Goal: Task Accomplishment & Management: Use online tool/utility

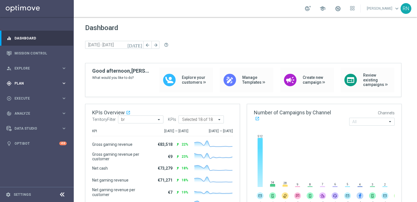
click at [37, 84] on span "Plan" at bounding box center [37, 83] width 47 height 3
click at [56, 111] on div "Templates" at bounding box center [38, 111] width 46 height 3
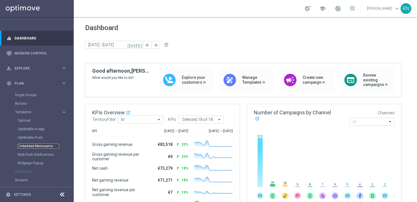
click at [42, 146] on link "Embedded Messaging" at bounding box center [38, 146] width 41 height 5
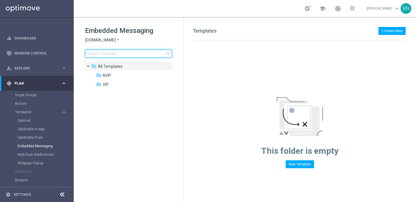
click at [124, 52] on input at bounding box center [128, 54] width 87 height 8
click at [118, 40] on icon "arrow_drop_down" at bounding box center [118, 39] width 5 height 5
click at [132, 102] on tree-viewport "folder All Templates more_vert folder NVIP more_vert" at bounding box center [133, 130] width 98 height 139
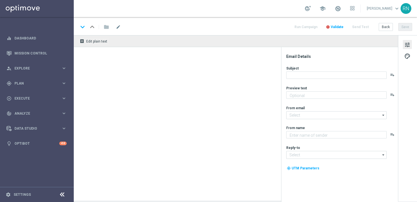
type textarea "50 Freispiele sichern."
type textarea "Lottoland"
type input "[EMAIL_ADDRESS][DOMAIN_NAME]"
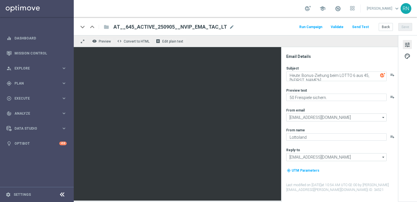
click at [364, 27] on button "Send Test" at bounding box center [360, 27] width 18 height 8
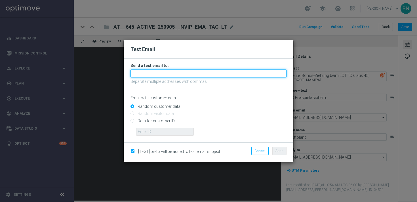
click at [151, 72] on input "text" at bounding box center [208, 73] width 156 height 8
paste input "224105369"
type input "224105369"
click at [157, 72] on input "224105369" at bounding box center [208, 73] width 156 height 8
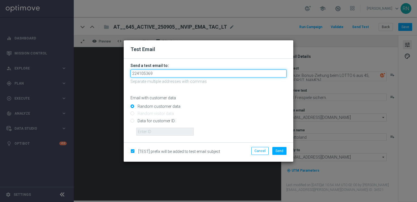
click at [157, 72] on input "224105369" at bounding box center [208, 73] width 156 height 8
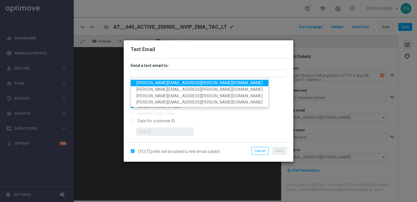
click at [170, 84] on span "[PERSON_NAME][EMAIL_ADDRESS][PERSON_NAME][DOMAIN_NAME]" at bounding box center [199, 82] width 126 height 5
type input "[PERSON_NAME][EMAIL_ADDRESS][PERSON_NAME][DOMAIN_NAME]"
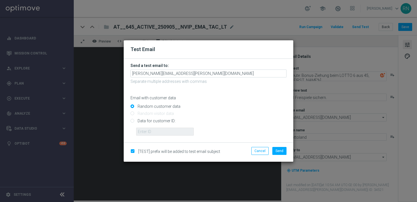
click at [147, 120] on input "Data for customer ID:" at bounding box center [208, 123] width 156 height 8
radio input "true"
click at [155, 131] on input "text" at bounding box center [165, 132] width 58 height 8
paste input "224105369"
type input "224105369"
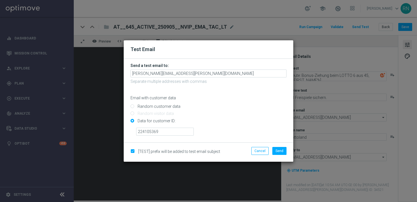
click at [249, 132] on div "224105369" at bounding box center [211, 129] width 159 height 12
click at [281, 151] on span "Send" at bounding box center [279, 151] width 8 height 4
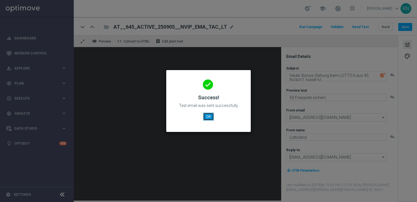
click at [208, 115] on button "OK" at bounding box center [208, 117] width 11 height 8
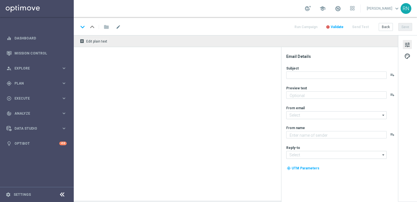
type textarea "30 Freispiele sichern."
type textarea "Lottoland"
type input "[EMAIL_ADDRESS][DOMAIN_NAME]"
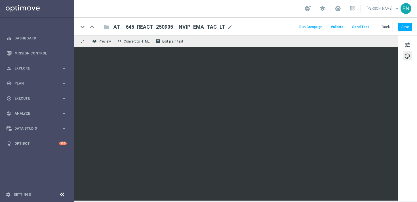
click at [363, 27] on button "Send Test" at bounding box center [360, 27] width 18 height 8
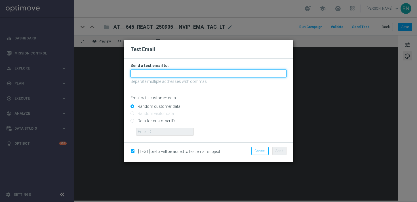
click at [160, 76] on input "text" at bounding box center [208, 73] width 156 height 8
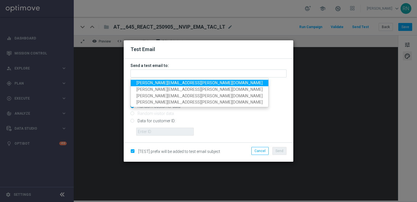
click at [162, 82] on span "[PERSON_NAME][EMAIL_ADDRESS][PERSON_NAME][DOMAIN_NAME]" at bounding box center [199, 82] width 126 height 5
type input "[PERSON_NAME][EMAIL_ADDRESS][PERSON_NAME][DOMAIN_NAME]"
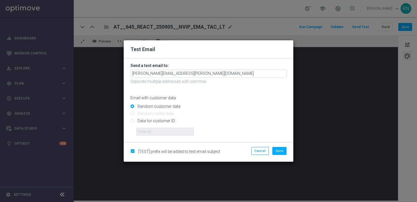
click at [145, 120] on input "Data for customer ID:" at bounding box center [208, 123] width 156 height 8
radio input "true"
click at [163, 130] on input "text" at bounding box center [165, 132] width 58 height 8
paste input "224105369"
type input "224105369"
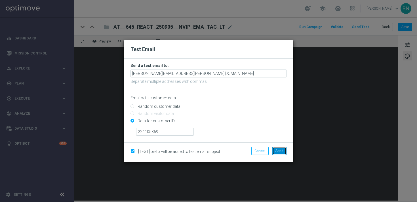
click at [280, 150] on span "Send" at bounding box center [279, 151] width 8 height 4
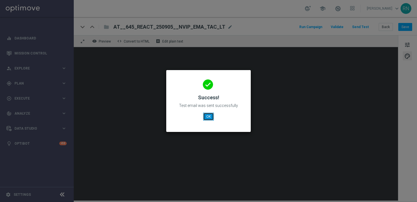
click at [207, 114] on button "OK" at bounding box center [208, 117] width 11 height 8
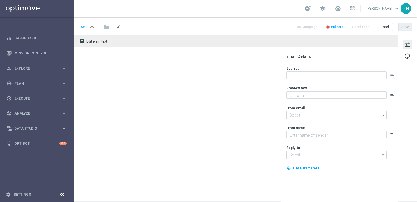
type textarea "30 Freispiele sichern."
type textarea "Lottoland"
type input "[EMAIL_ADDRESS][DOMAIN_NAME]"
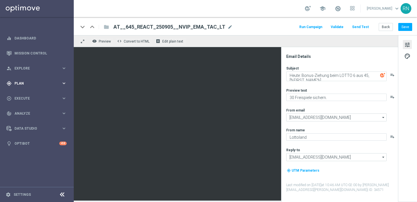
click at [63, 81] on icon "keyboard_arrow_right" at bounding box center [63, 82] width 5 height 5
click at [27, 111] on span "Templates" at bounding box center [35, 111] width 41 height 3
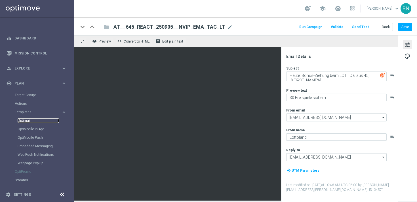
click at [29, 121] on link "Optimail" at bounding box center [38, 120] width 41 height 5
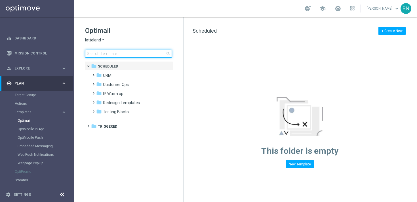
click at [114, 52] on input at bounding box center [128, 54] width 87 height 8
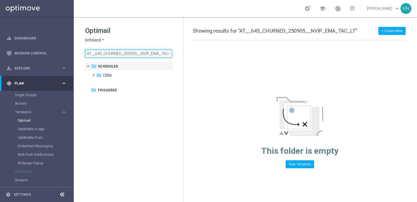
scroll to position [0, 6]
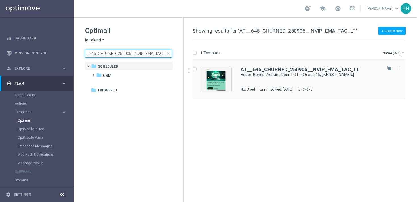
type input "AT__645_CHURNED_250905__NVIP_EMA_TAC_LT"
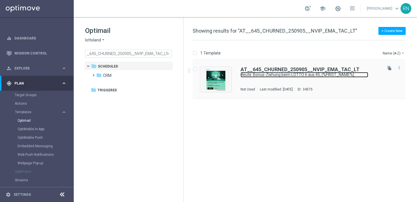
scroll to position [0, 0]
click at [294, 73] on link "Heute: Bonus-Ziehung beim LOTTO 6 aus 45, [%FIRST_NAME%]" at bounding box center [304, 74] width 128 height 5
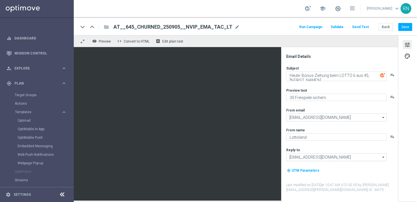
click at [362, 27] on button "Send Test" at bounding box center [360, 27] width 18 height 8
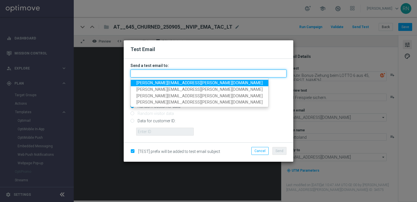
click at [176, 71] on input "text" at bounding box center [208, 73] width 156 height 8
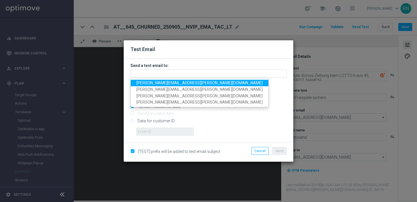
click at [177, 82] on span "[PERSON_NAME][EMAIL_ADDRESS][PERSON_NAME][DOMAIN_NAME]" at bounding box center [199, 82] width 126 height 5
type input "[PERSON_NAME][EMAIL_ADDRESS][PERSON_NAME][DOMAIN_NAME]"
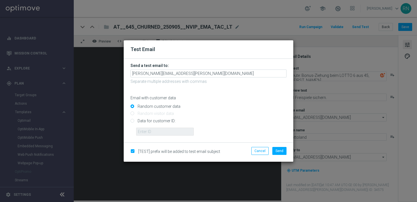
click at [146, 120] on input "Data for customer ID:" at bounding box center [208, 123] width 156 height 8
radio input "true"
click at [154, 131] on input "text" at bounding box center [165, 132] width 58 height 8
paste input "224105369"
type input "224105369"
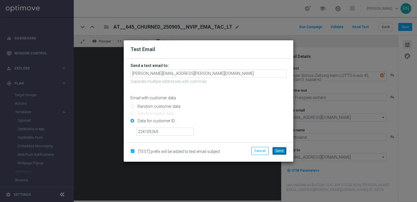
click at [274, 147] on button "Send" at bounding box center [279, 151] width 14 height 8
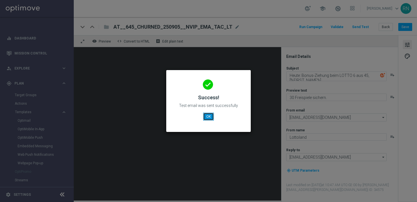
click at [207, 113] on button "OK" at bounding box center [208, 117] width 11 height 8
